Goal: Use online tool/utility: Utilize a website feature to perform a specific function

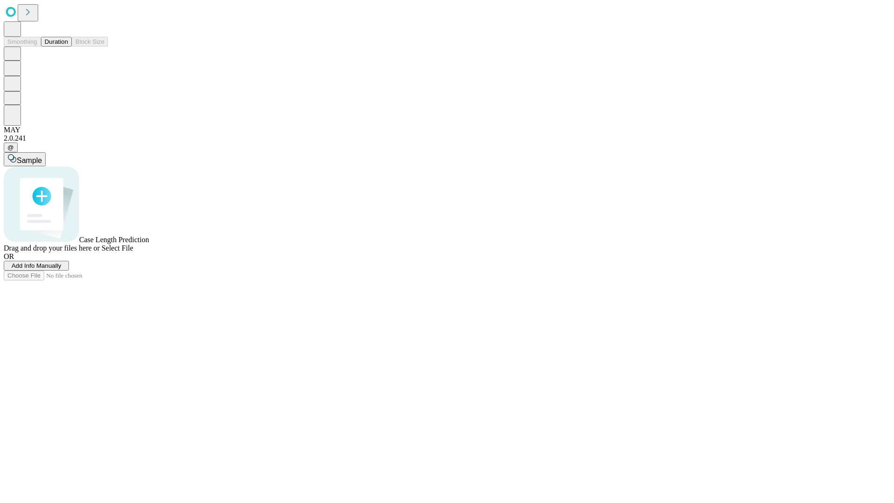
click at [68, 47] on button "Duration" at bounding box center [56, 42] width 31 height 10
click at [133, 252] on span "Select File" at bounding box center [117, 248] width 32 height 8
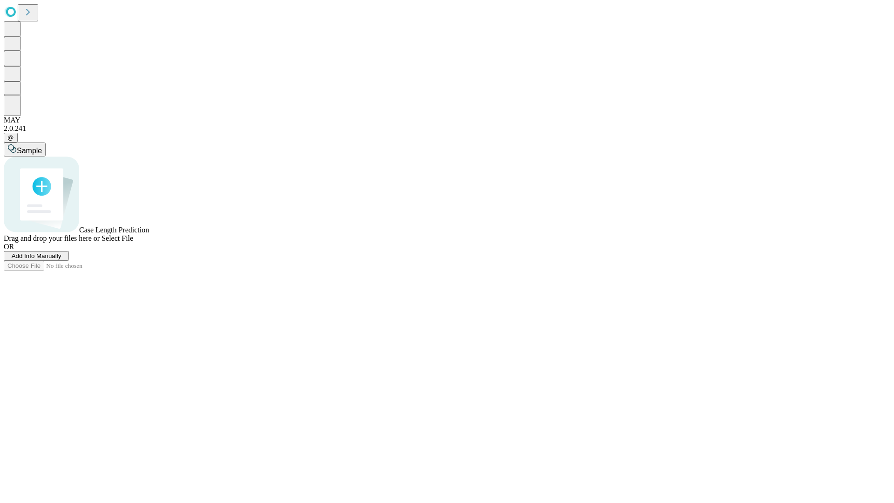
click at [133, 242] on span "Select File" at bounding box center [117, 238] width 32 height 8
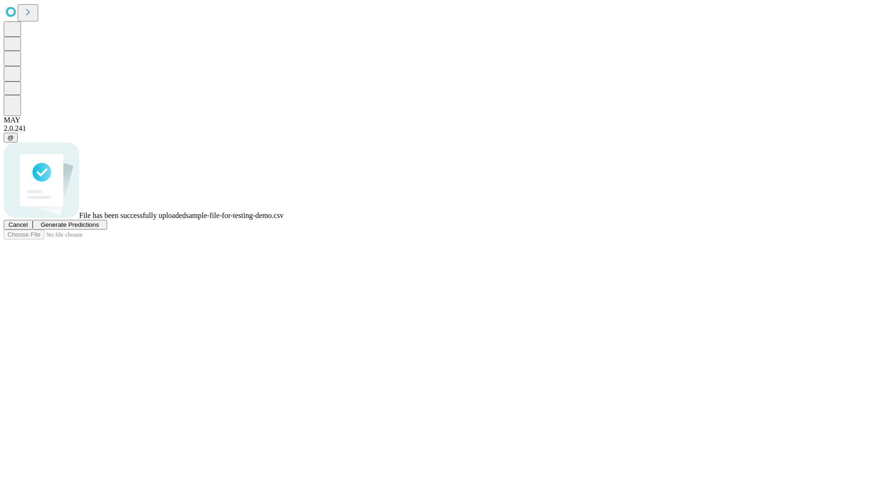
click at [99, 228] on span "Generate Predictions" at bounding box center [69, 224] width 58 height 7
